Goal: Information Seeking & Learning: Learn about a topic

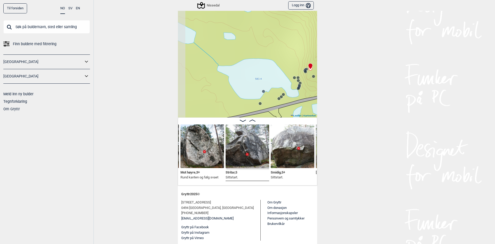
scroll to position [20, 0]
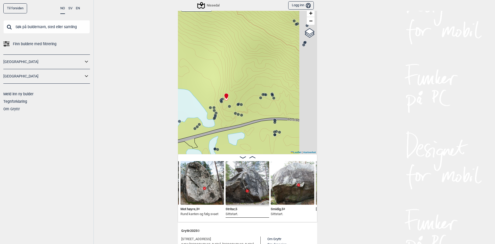
drag, startPoint x: 291, startPoint y: 90, endPoint x: 207, endPoint y: 84, distance: 84.4
click at [207, 84] on div "Nissedal" at bounding box center [247, 77] width 139 height 154
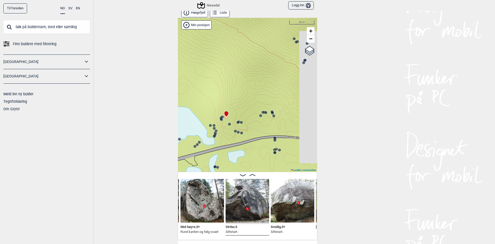
scroll to position [0, 0]
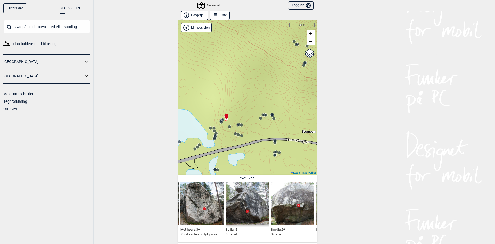
click at [211, 5] on div "Nissedal" at bounding box center [209, 5] width 22 height 6
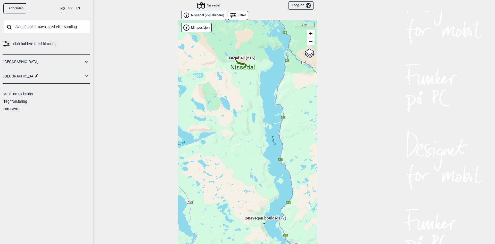
scroll to position [8, 0]
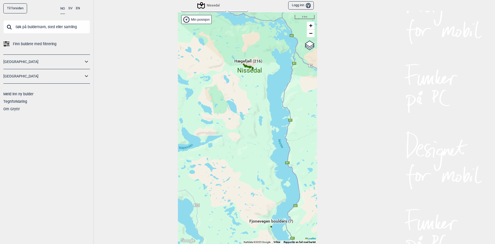
drag, startPoint x: 246, startPoint y: 85, endPoint x: 253, endPoint y: 96, distance: 13.1
click at [253, 96] on div "Hallingdal Gol Ål Stange Kolomoen [GEOGRAPHIC_DATA] [GEOGRAPHIC_DATA][PERSON_NA…" at bounding box center [247, 127] width 139 height 231
click at [244, 64] on span "Hægefjell (216)" at bounding box center [249, 63] width 28 height 10
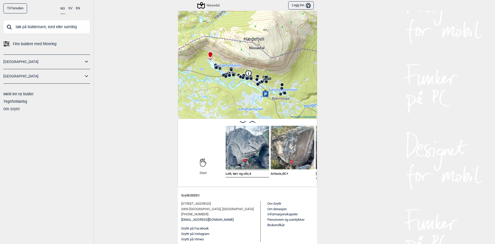
scroll to position [57, 0]
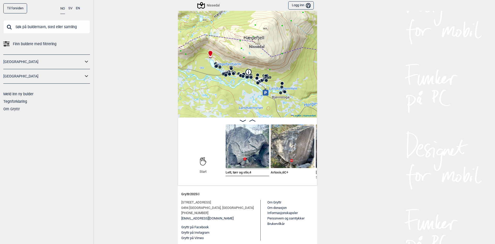
click at [294, 160] on img at bounding box center [293, 146] width 44 height 44
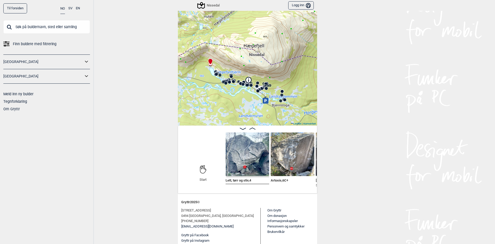
scroll to position [57, 0]
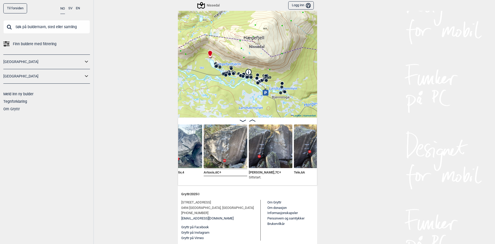
scroll to position [0, 113]
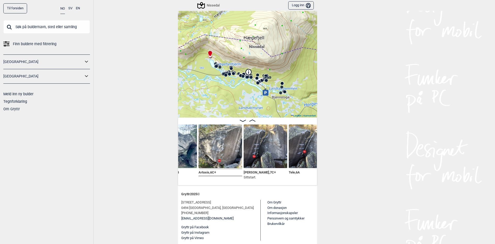
click at [345, 179] on div "Til forsiden NO SV EN Finn buldere med filtrering [GEOGRAPHIC_DATA] [GEOGRAPHIC…" at bounding box center [247, 122] width 495 height 244
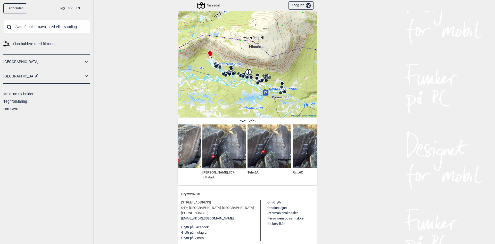
scroll to position [0, 164]
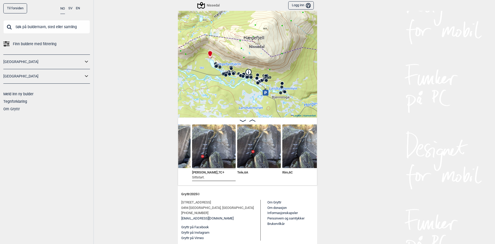
click at [199, 173] on span "Stella , 7C+" at bounding box center [208, 171] width 32 height 5
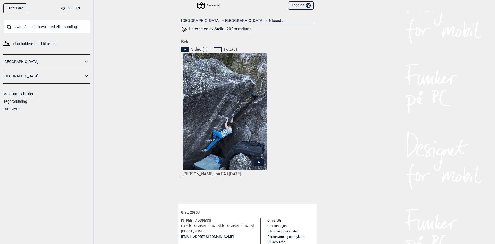
scroll to position [206, 0]
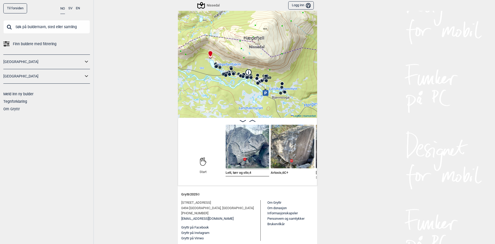
scroll to position [57, 0]
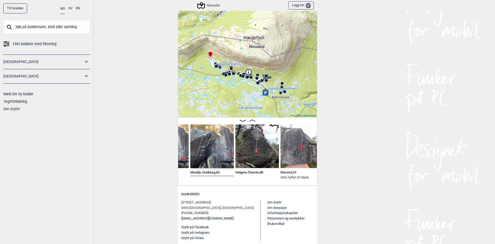
scroll to position [0, 350]
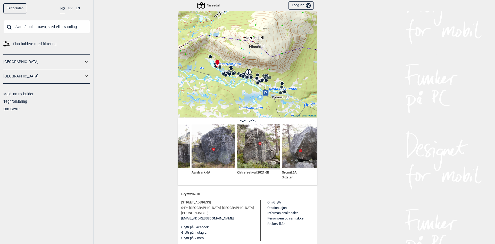
scroll to position [0, 505]
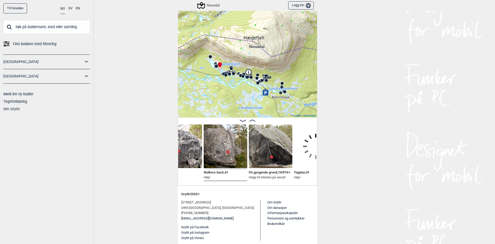
scroll to position [0, 1059]
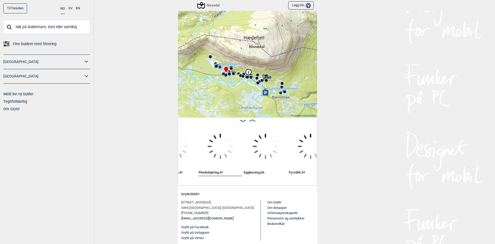
scroll to position [0, 1920]
